Goal: Find specific fact: Find specific fact

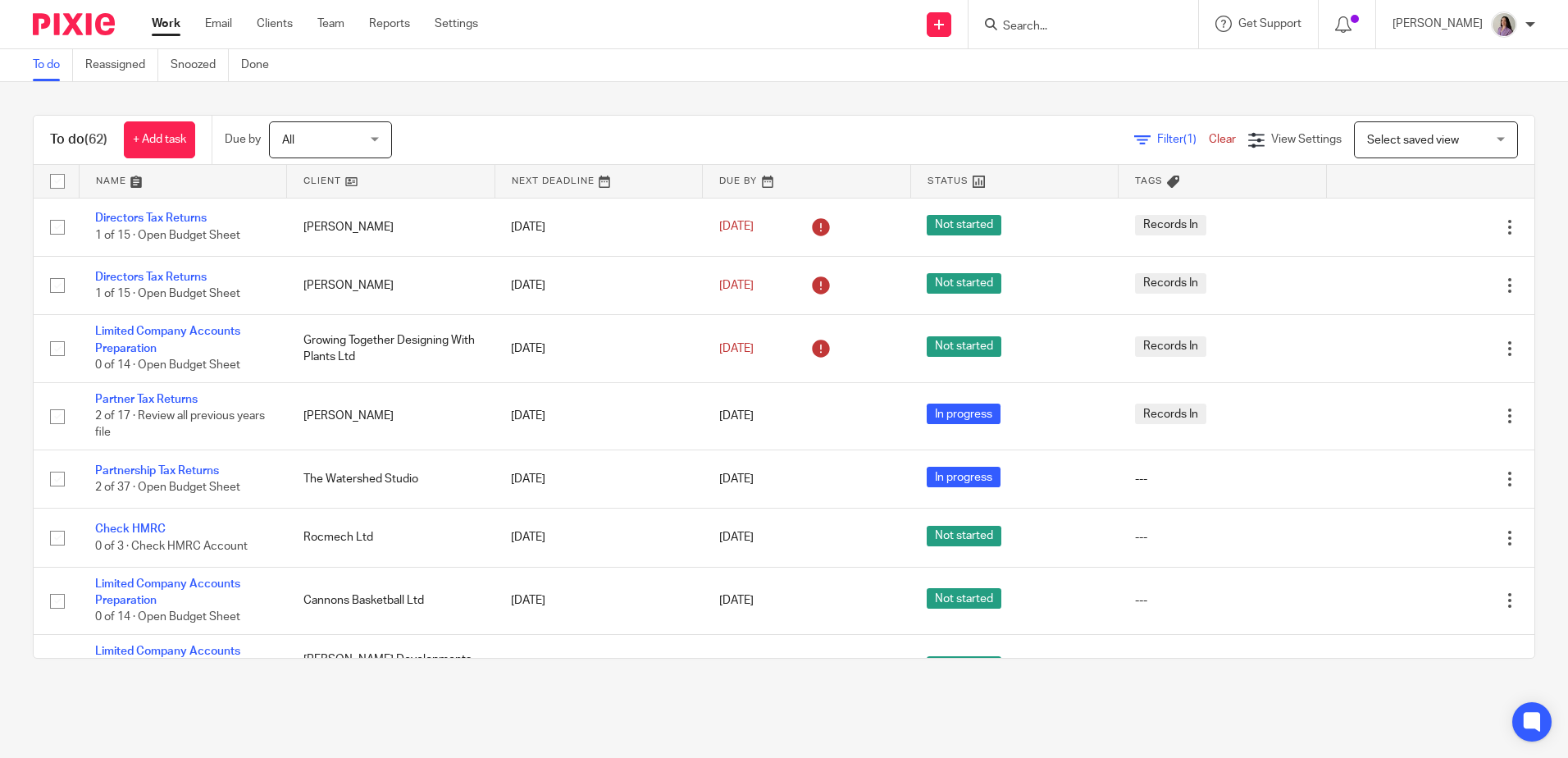
click at [1087, 26] on input "Search" at bounding box center [1075, 27] width 148 height 14
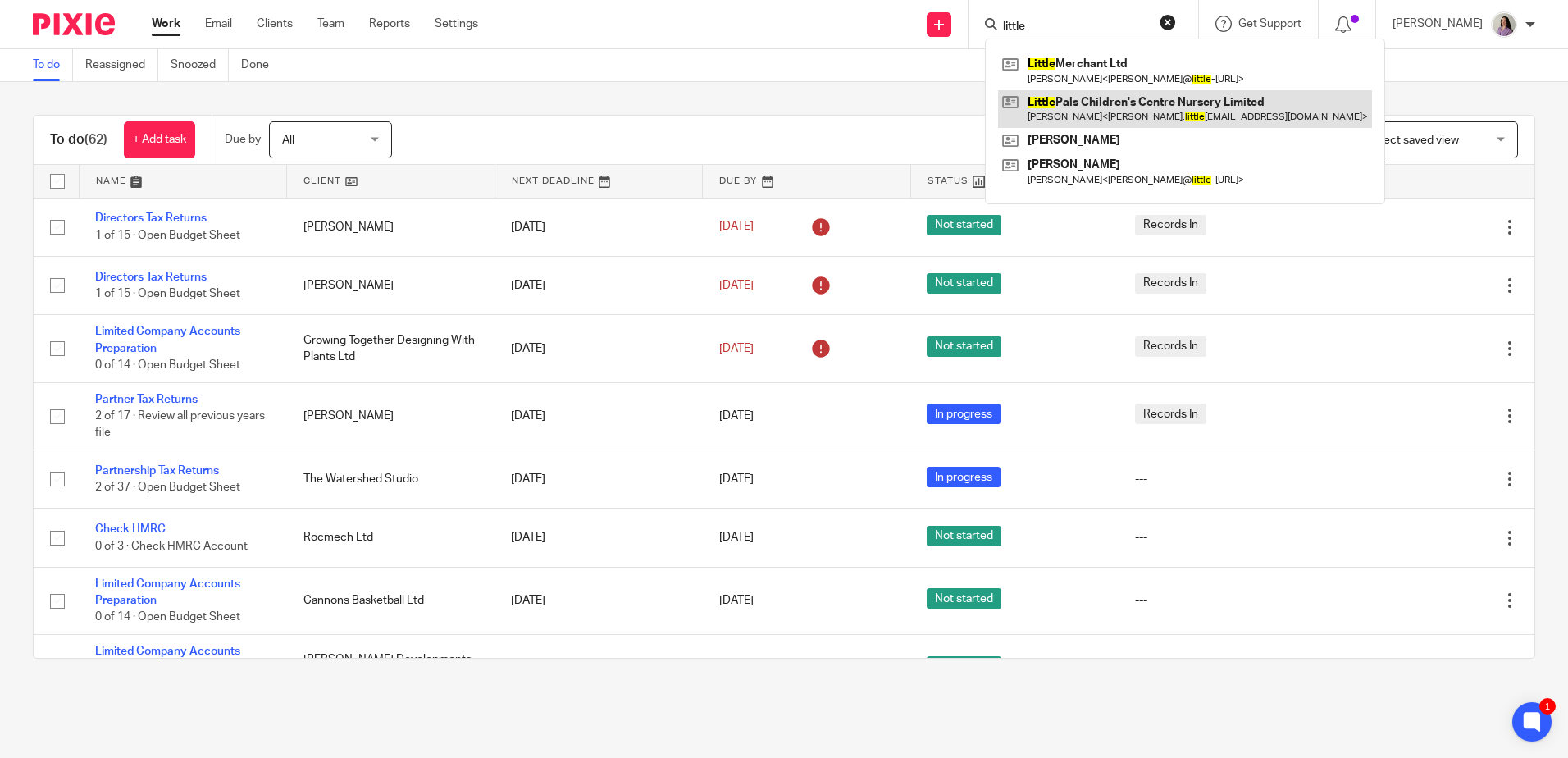
type input "little"
click at [1119, 106] on link at bounding box center [1185, 110] width 374 height 38
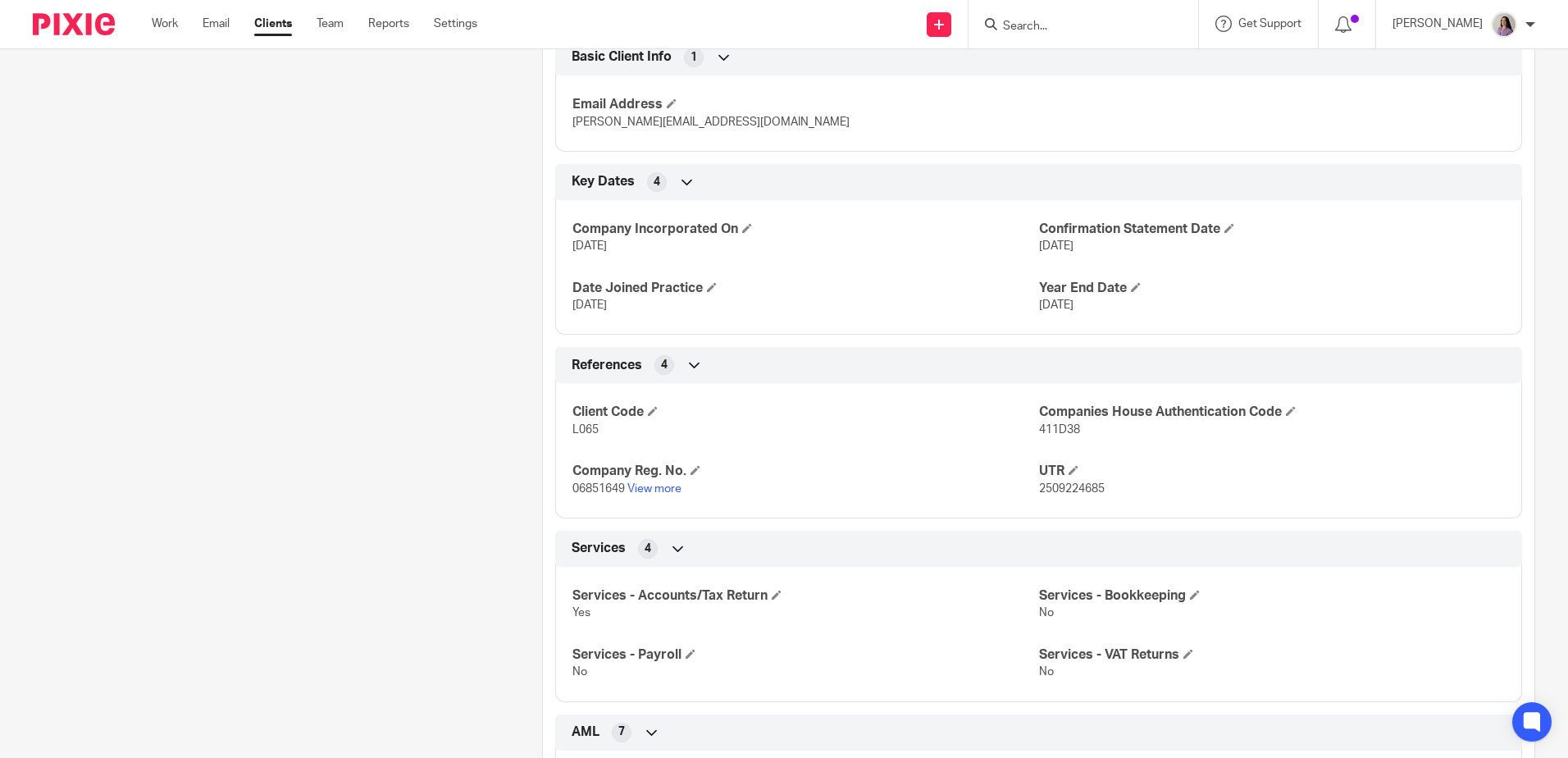
scroll to position [575, 0]
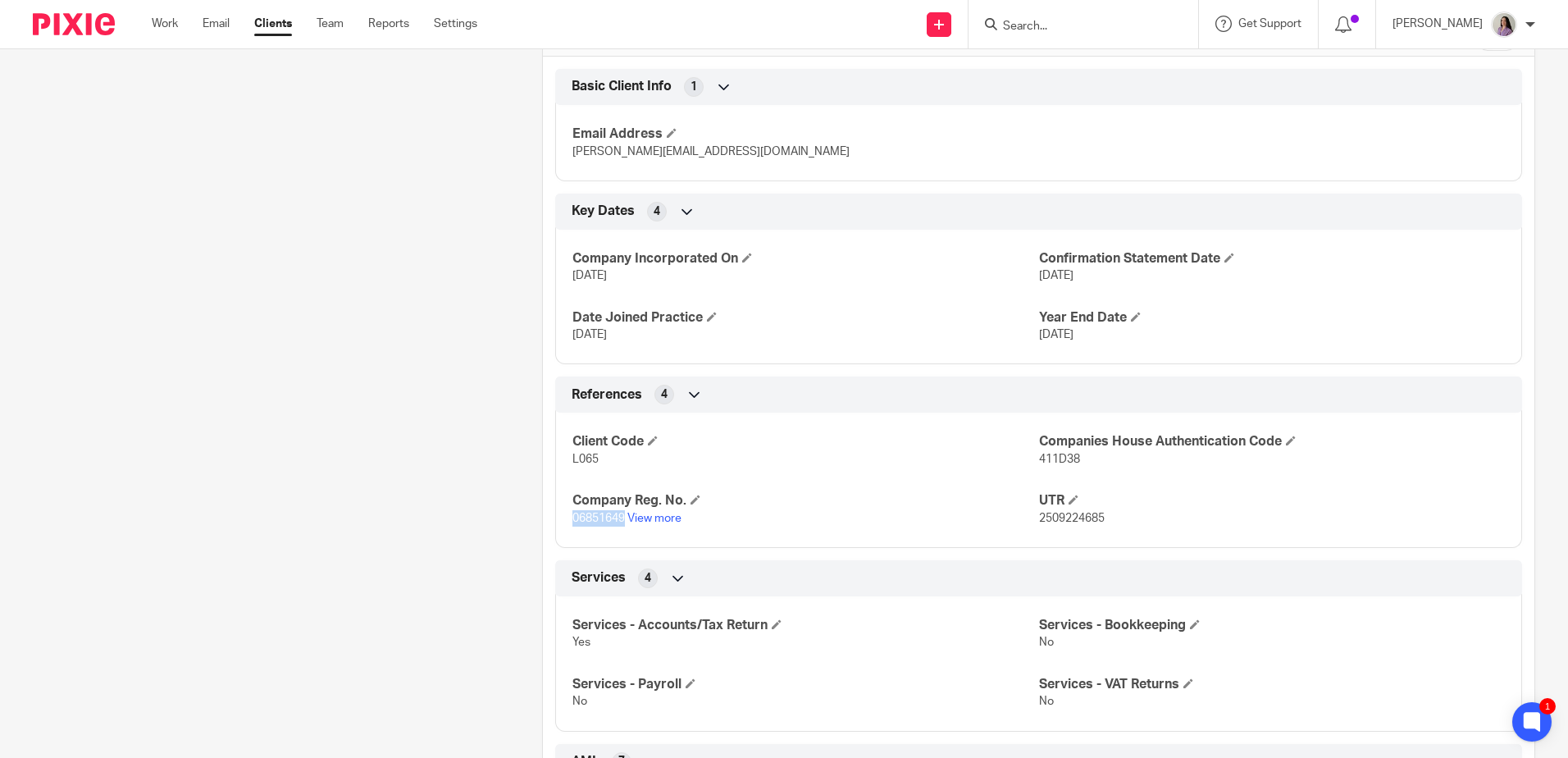
drag, startPoint x: 622, startPoint y: 519, endPoint x: 557, endPoint y: 518, distance: 65.0
click at [557, 518] on div "Client Code L065 Companies House Authentication Code 411D38 Company Reg. No. 06…" at bounding box center [1038, 474] width 967 height 148
copy span "06851649"
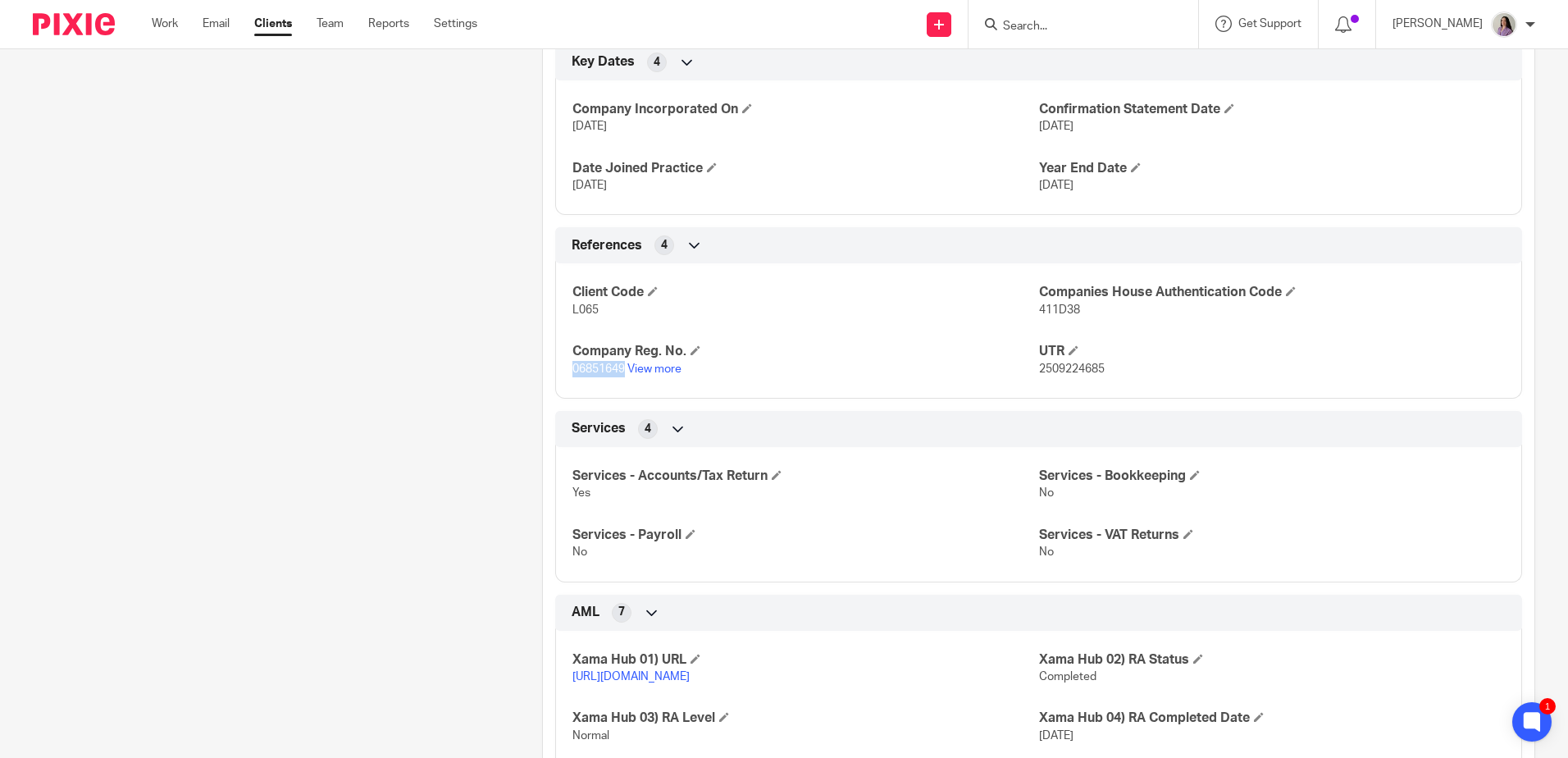
scroll to position [255, 0]
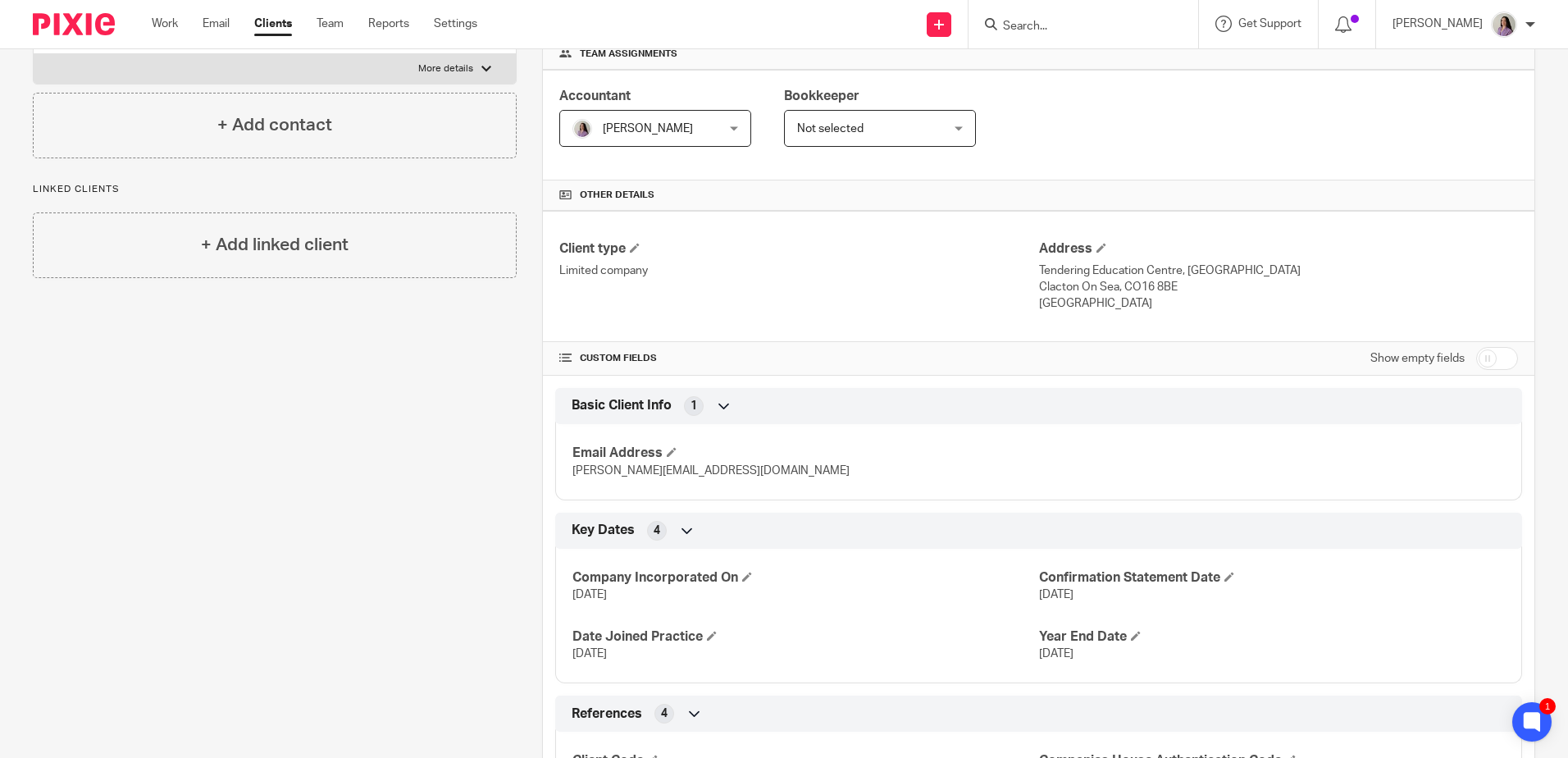
drag, startPoint x: 1262, startPoint y: 269, endPoint x: 1103, endPoint y: 269, distance: 159.0
click at [1103, 269] on p "Tendering Education Centre, [GEOGRAPHIC_DATA]" at bounding box center [1279, 270] width 479 height 16
drag, startPoint x: 1103, startPoint y: 269, endPoint x: 1164, endPoint y: 273, distance: 61.1
click at [1164, 273] on p "Tendering Education Centre, [GEOGRAPHIC_DATA]" at bounding box center [1279, 270] width 479 height 16
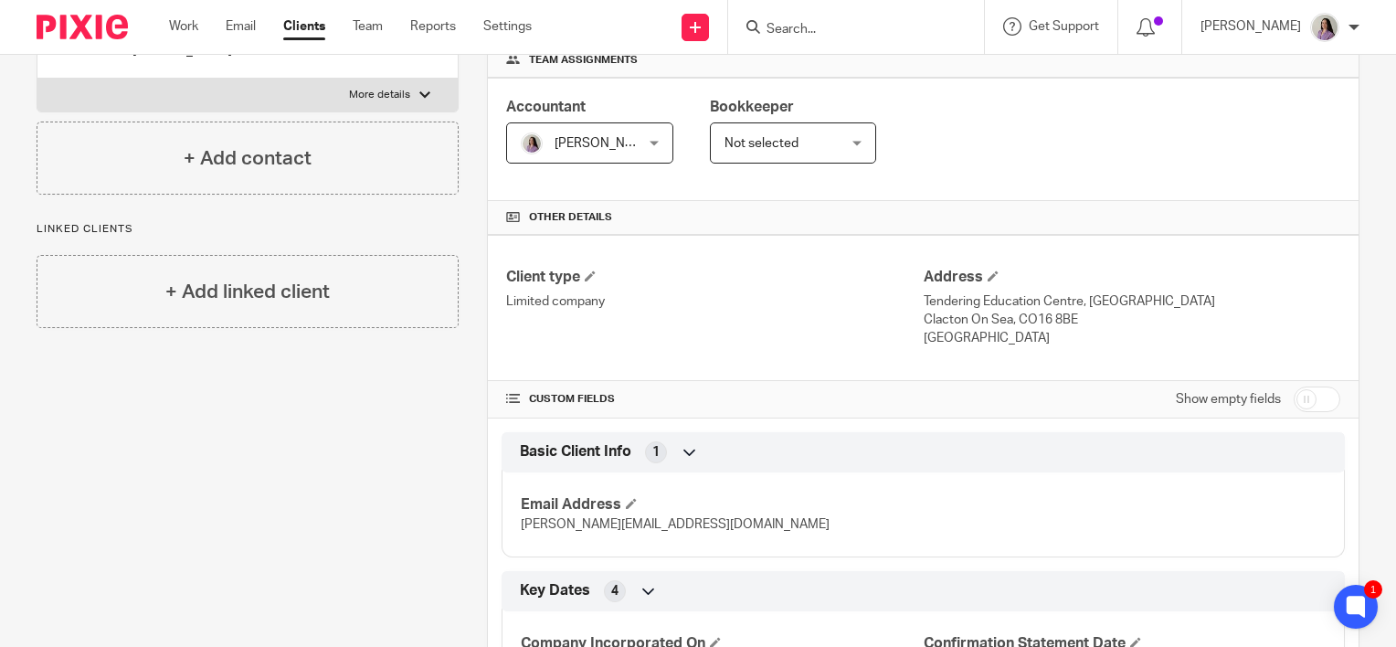
click at [939, 306] on p "Tendering Education Centre, [GEOGRAPHIC_DATA]" at bounding box center [1132, 301] width 417 height 18
drag, startPoint x: 939, startPoint y: 306, endPoint x: 915, endPoint y: 300, distance: 24.6
click at [924, 300] on div "Address [GEOGRAPHIC_DATA], [GEOGRAPHIC_DATA] [STREET_ADDRESS] [GEOGRAPHIC_DATA]" at bounding box center [1132, 308] width 417 height 80
copy div "Tendering Education Centre, [STREET_ADDRESS]"
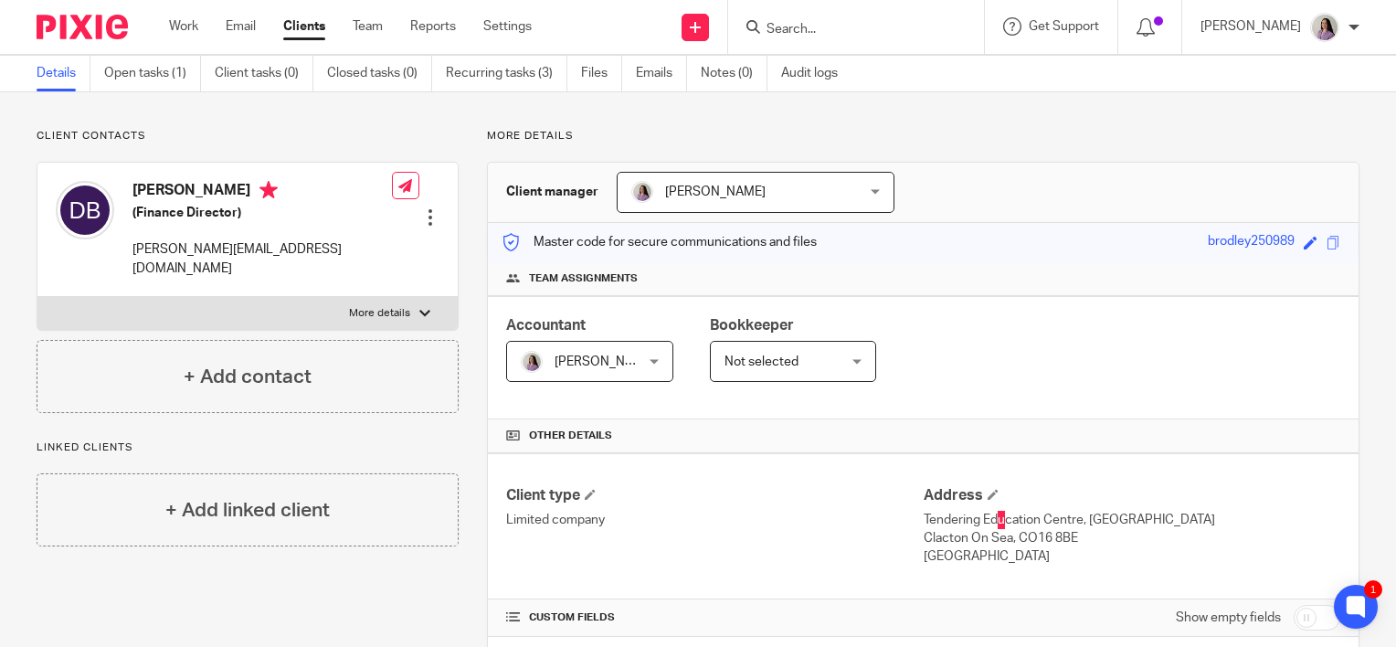
scroll to position [0, 0]
